Goal: Check status: Check status

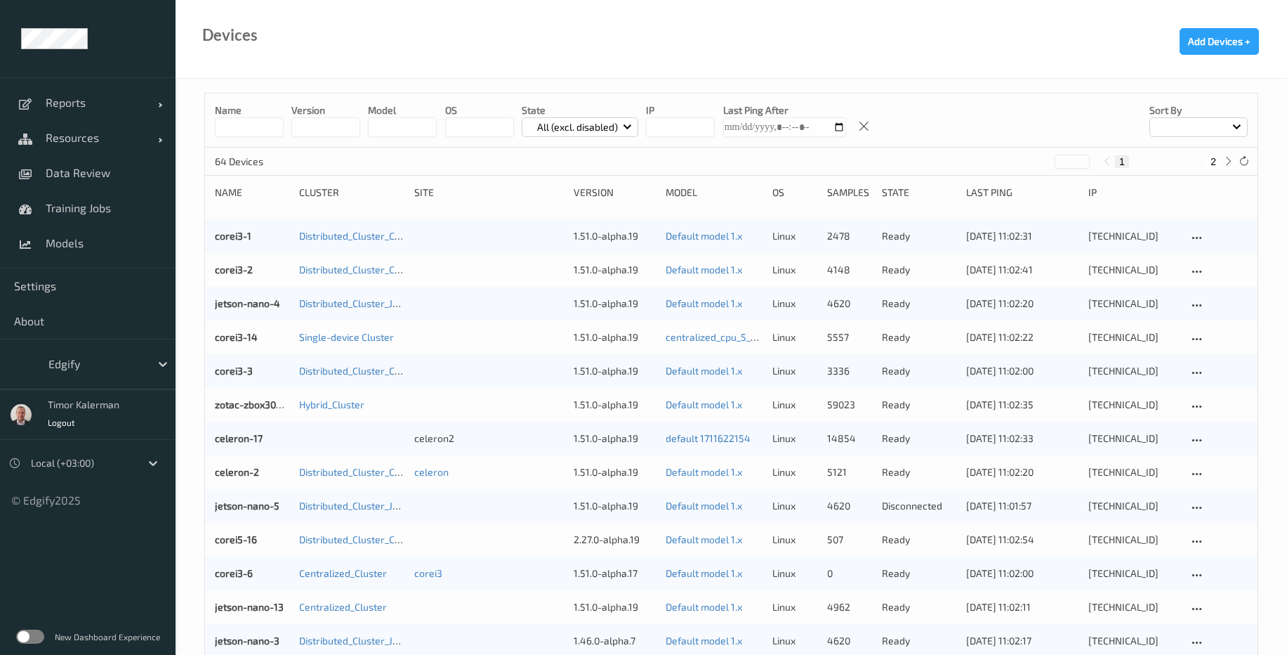
click at [251, 246] on div "corei3-1 Distributed_Cluster_Corei3 1.51.0-alpha.19 Default model 1.x linux 247…" at bounding box center [731, 236] width 1053 height 34
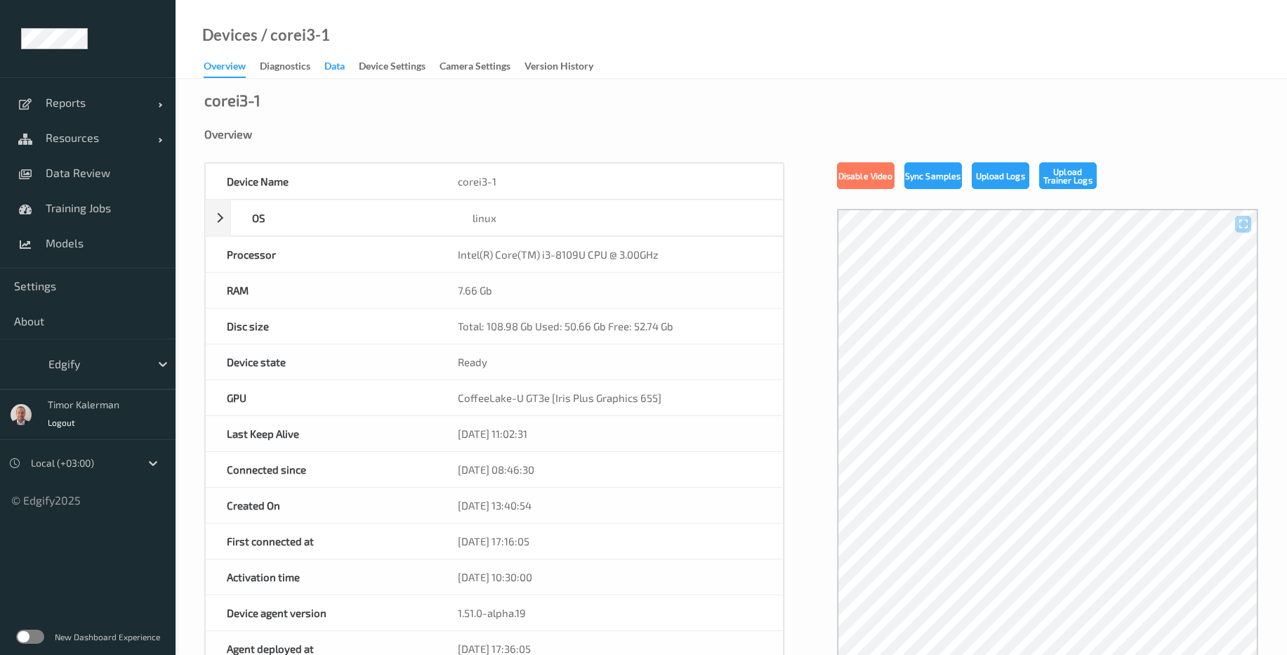
click at [327, 64] on div "Data" at bounding box center [334, 68] width 20 height 18
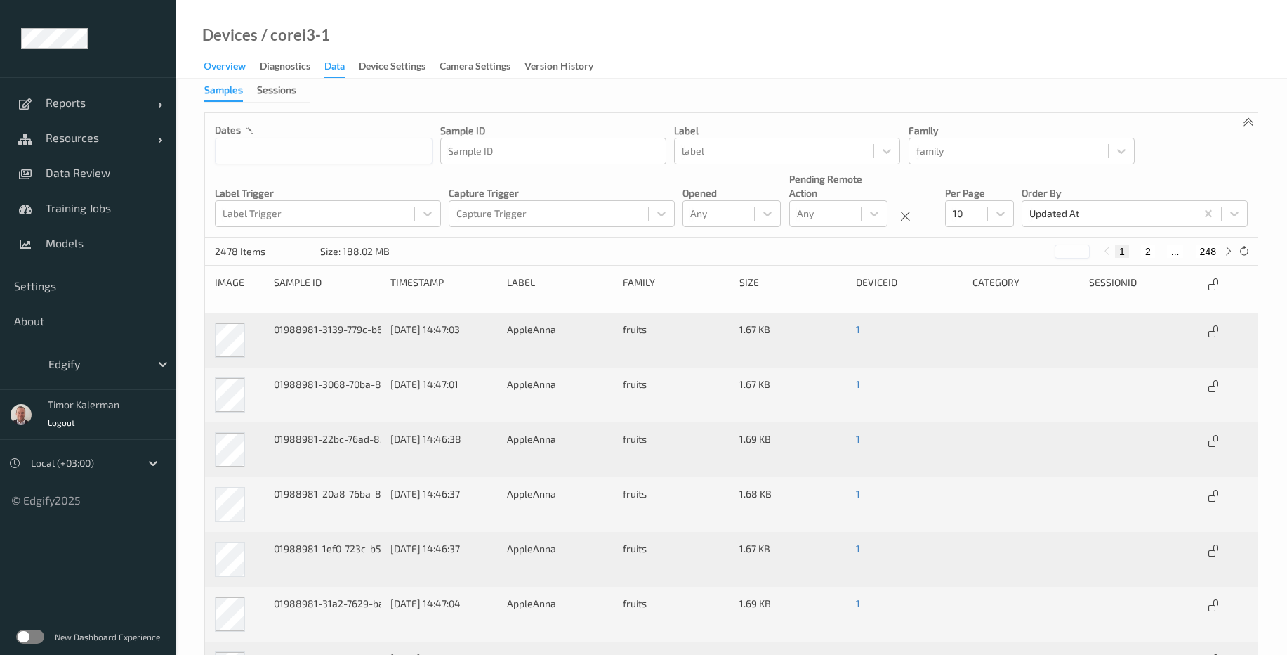
click at [233, 70] on div "Overview" at bounding box center [225, 68] width 42 height 18
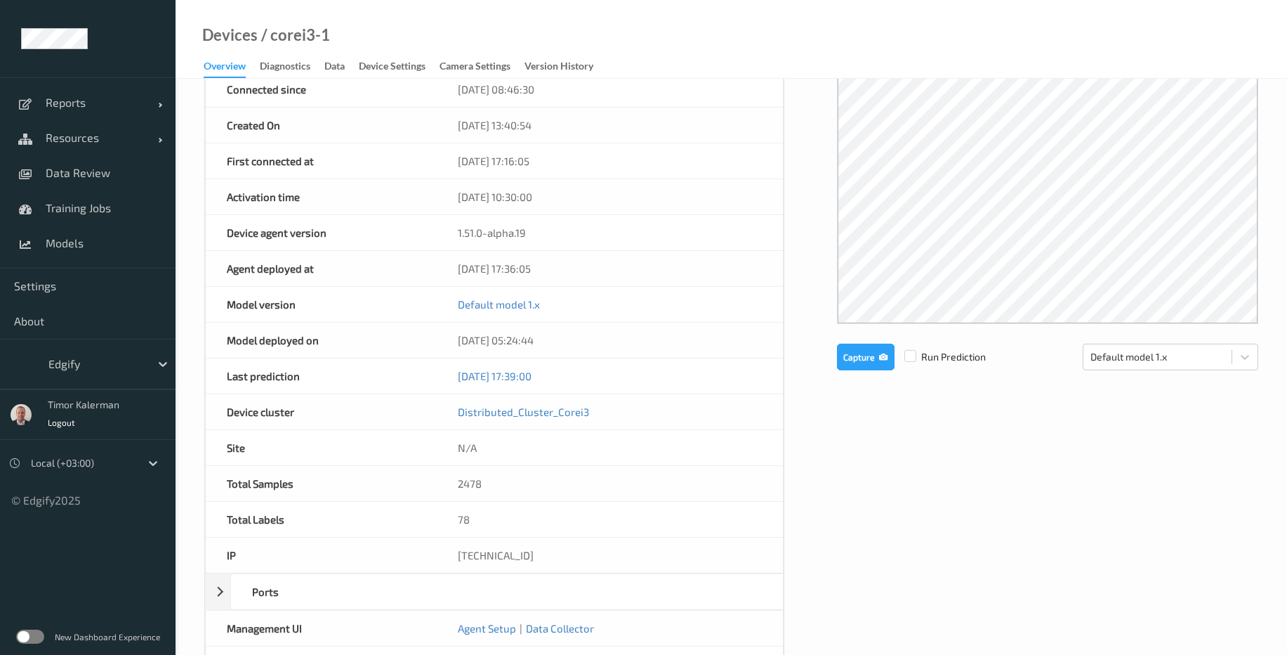
scroll to position [506, 0]
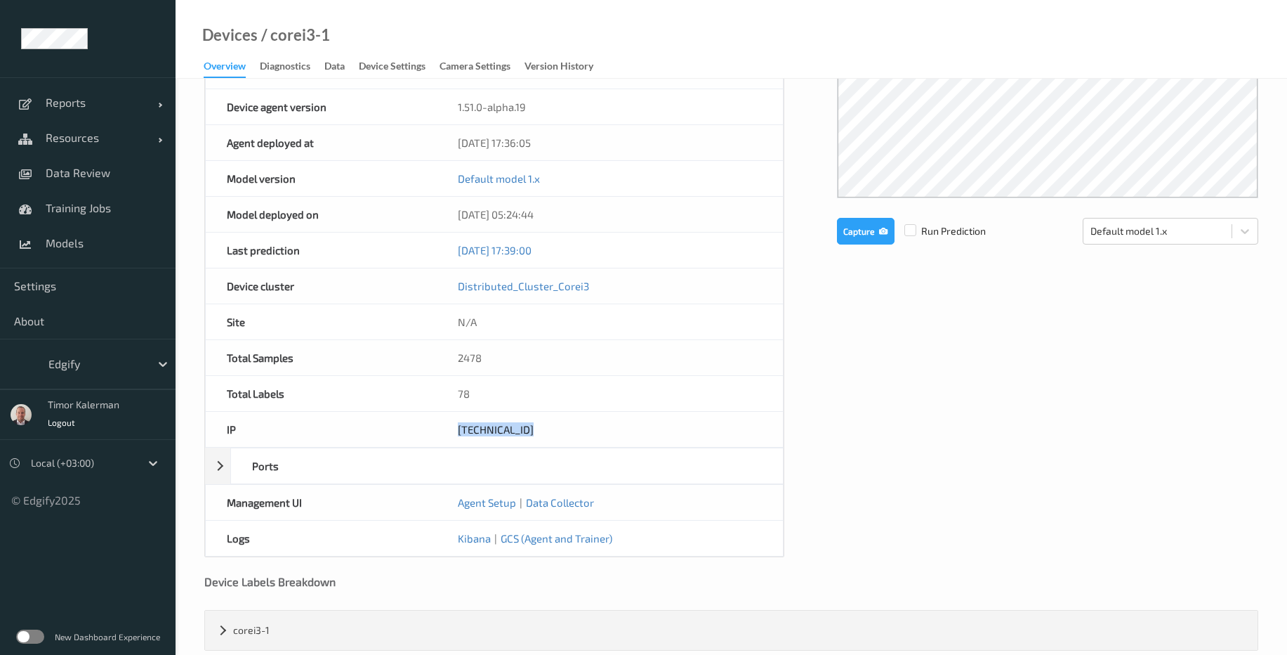
drag, startPoint x: 525, startPoint y: 431, endPoint x: 425, endPoint y: 431, distance: 99.7
click at [425, 431] on div "IP [TECHNICAL_ID]" at bounding box center [494, 430] width 579 height 36
copy div "[TECHNICAL_ID]"
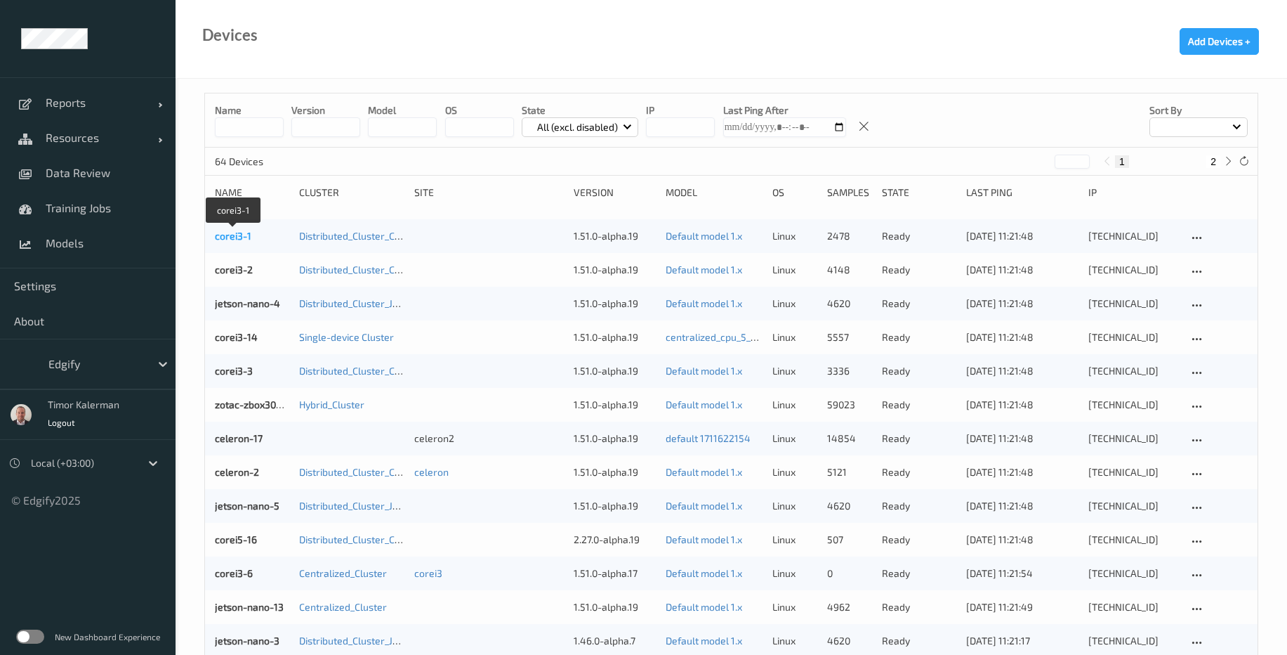
click at [239, 239] on link "corei3-1" at bounding box center [233, 236] width 37 height 12
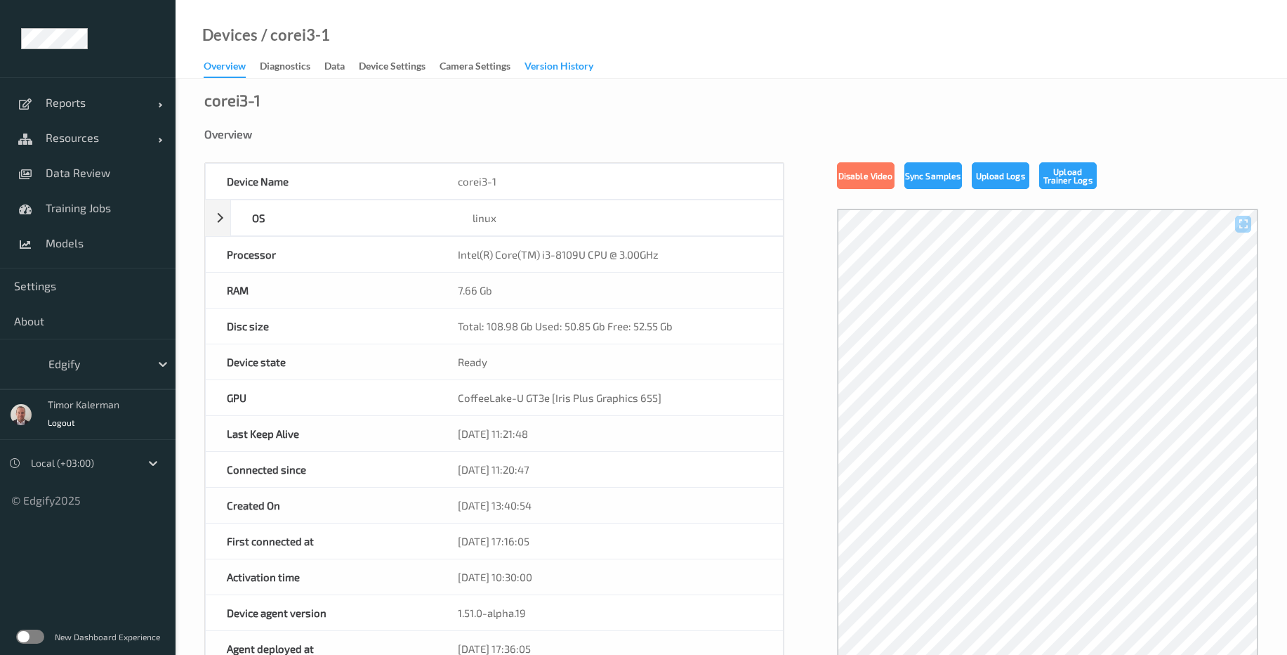
click at [493, 69] on div "Version History" at bounding box center [559, 68] width 69 height 18
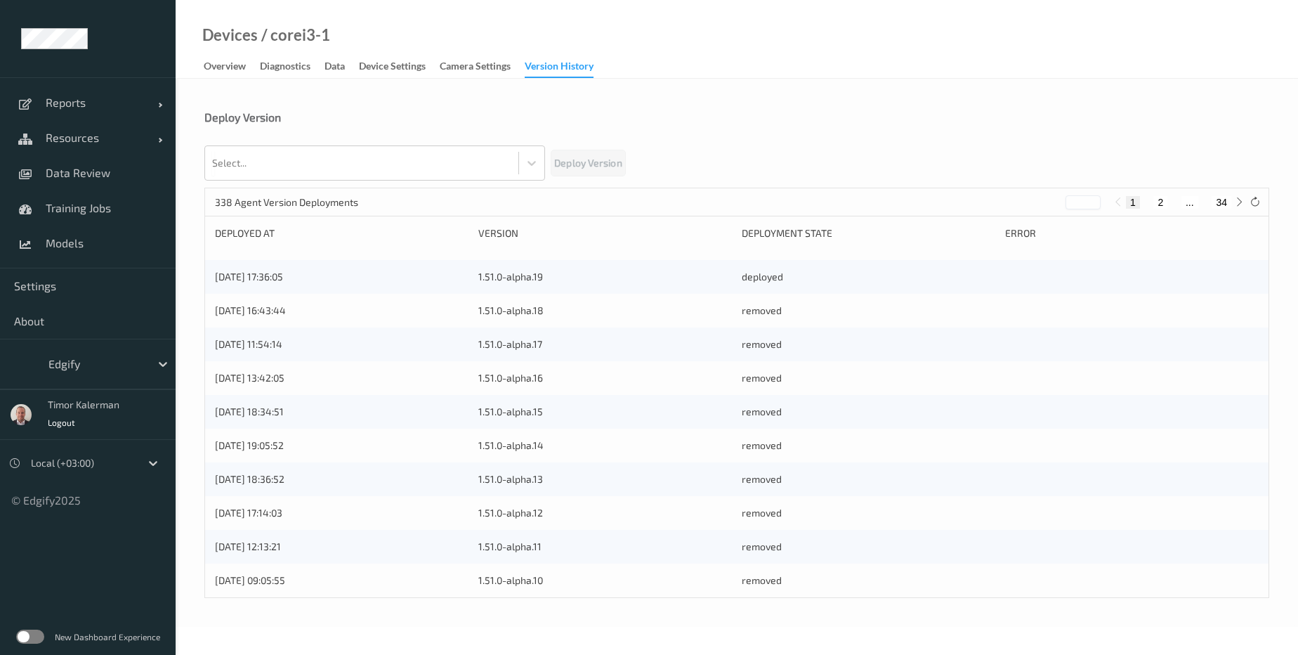
click at [25, 641] on label at bounding box center [30, 636] width 28 height 14
